Goal: Find contact information: Find contact information

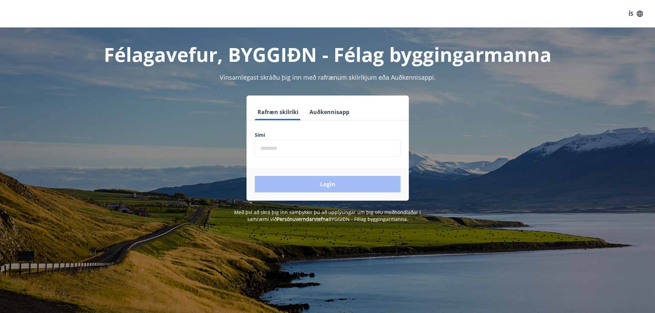
click at [187, 51] on h1 "Félagavefur, BYGGIÐN - Félag byggingarmanna" at bounding box center [327, 54] width 479 height 26
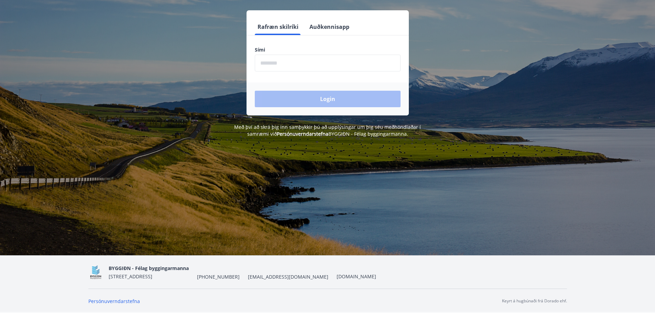
drag, startPoint x: 263, startPoint y: 277, endPoint x: 247, endPoint y: 163, distance: 115.4
click at [247, 163] on div "Félagavefur, BYGGIÐN - Félag byggingarmanna Vinsamlegast skráðu þig inn með raf…" at bounding box center [327, 98] width 655 height 313
drag, startPoint x: 239, startPoint y: 276, endPoint x: 283, endPoint y: 276, distance: 44.4
click at [283, 276] on div "BYGGIÐN - Félag byggingarmanna [STREET_ADDRESS] [PHONE_NUMBER] [EMAIL_ADDRESS][…" at bounding box center [243, 272] width 268 height 17
copy span "[EMAIL_ADDRESS][DOMAIN_NAME]"
